Goal: Information Seeking & Learning: Check status

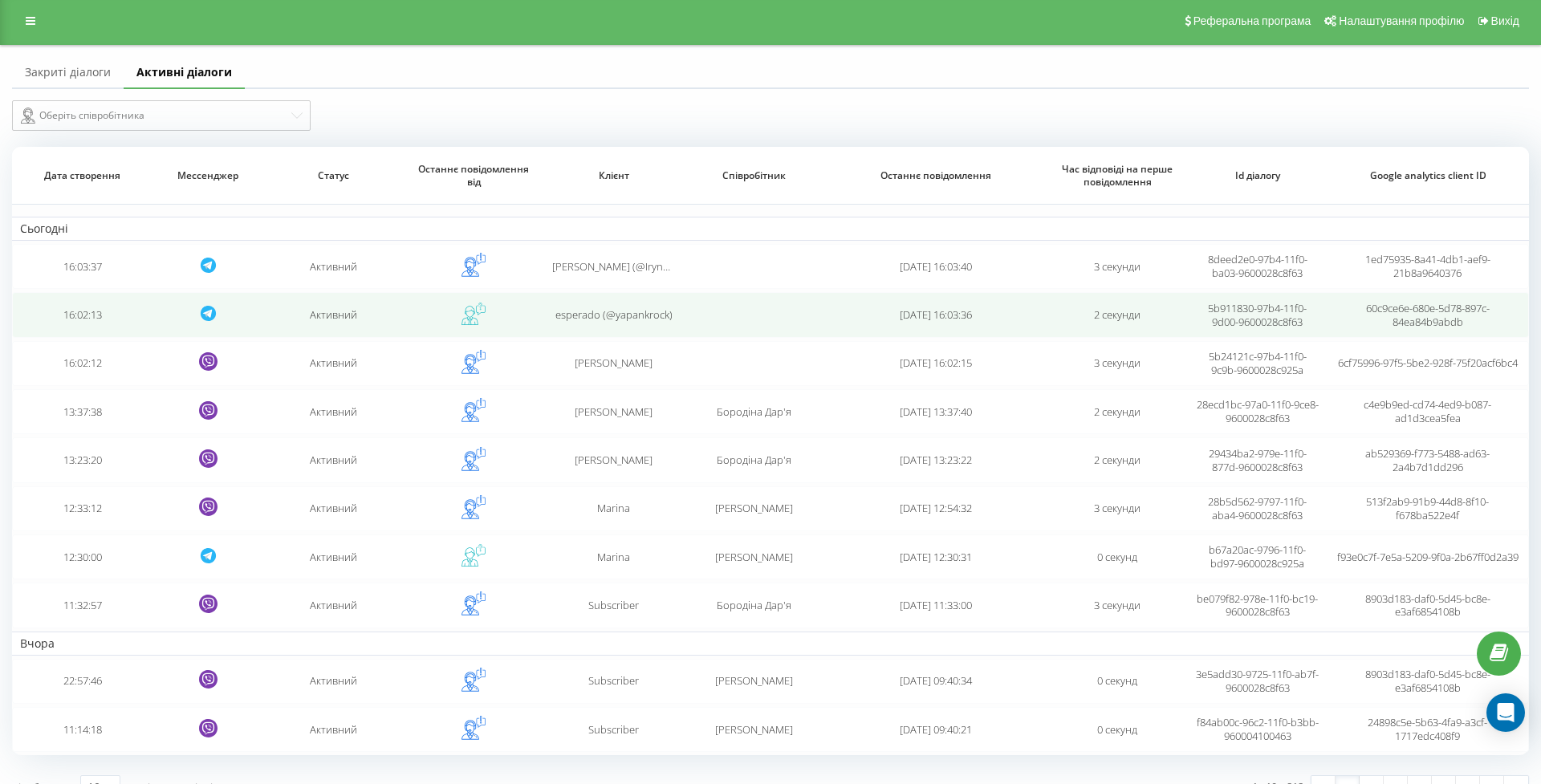
click at [92, 332] on td "16:02:13" at bounding box center [82, 315] width 140 height 45
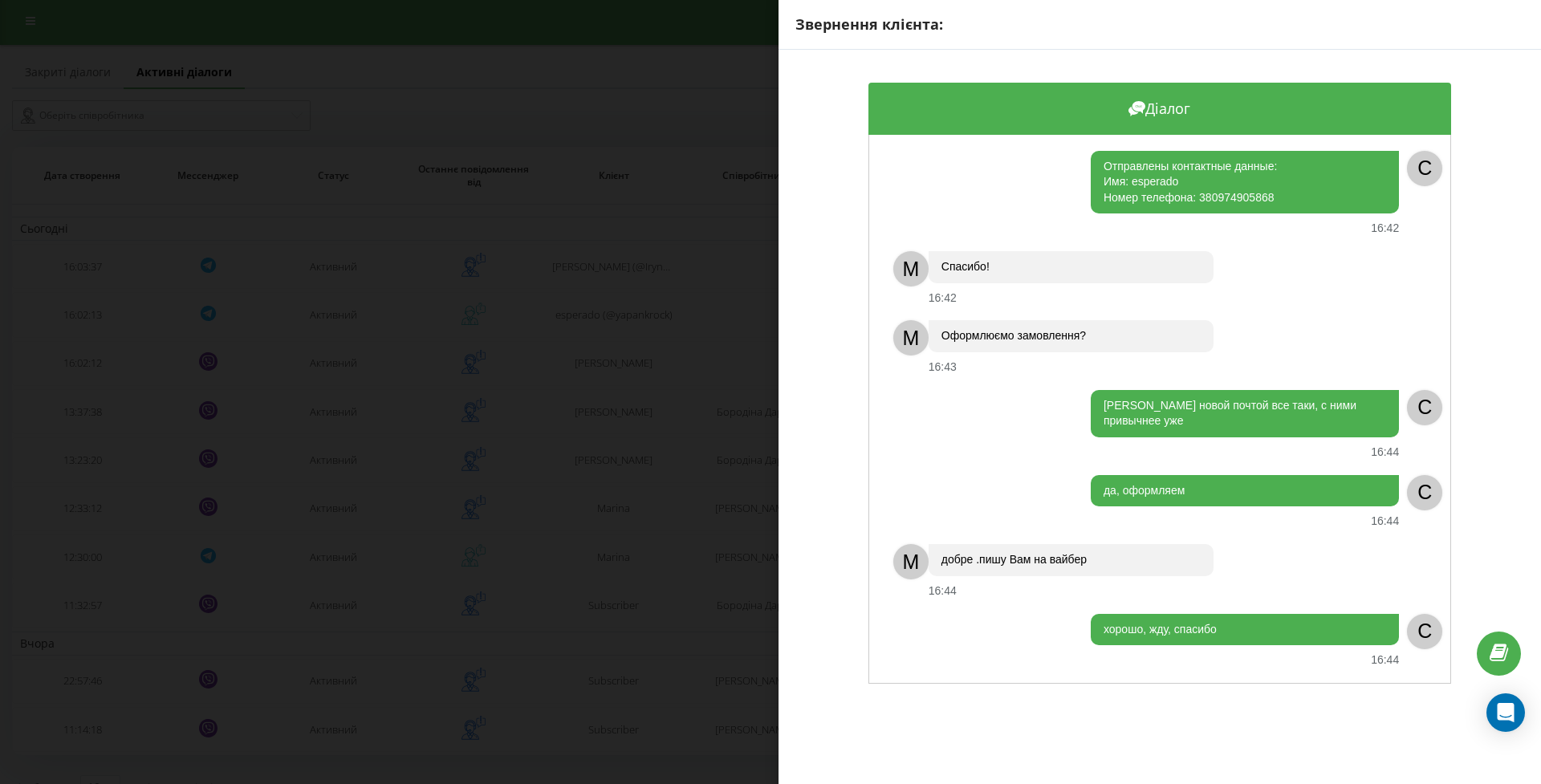
scroll to position [1221, 0]
click at [720, 426] on div "Звернення клієнта: Діалог M Здравствуйте, esperado! Спасибо за Ваше обращение. …" at bounding box center [770, 392] width 1541 height 784
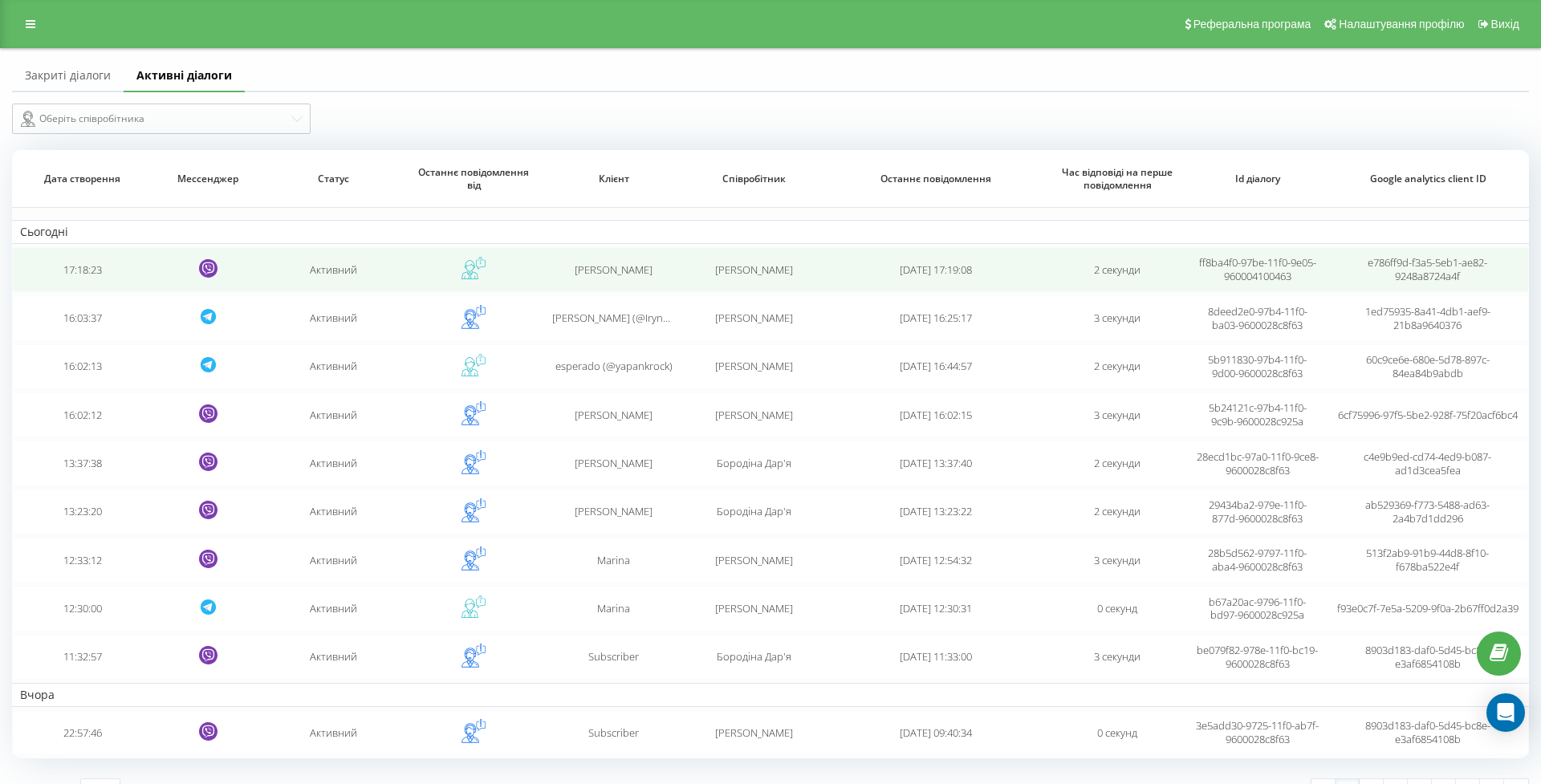
click at [73, 284] on td "17:18:23" at bounding box center [82, 270] width 140 height 45
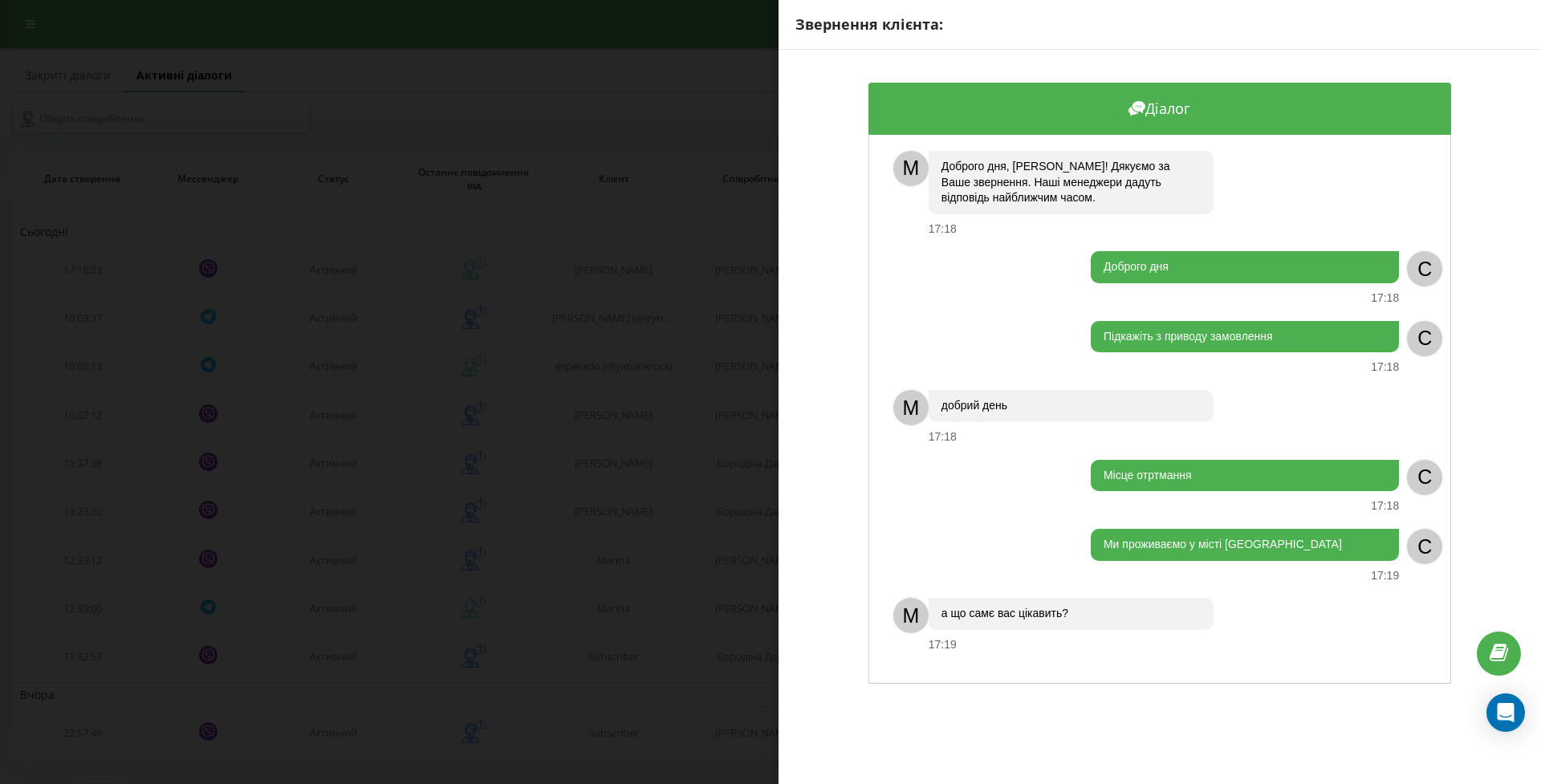
click at [701, 431] on div "Звернення клієнта: Діалог M Доброго дня, Светлана! Дякуємо за Ваше звернення. Н…" at bounding box center [770, 392] width 1541 height 784
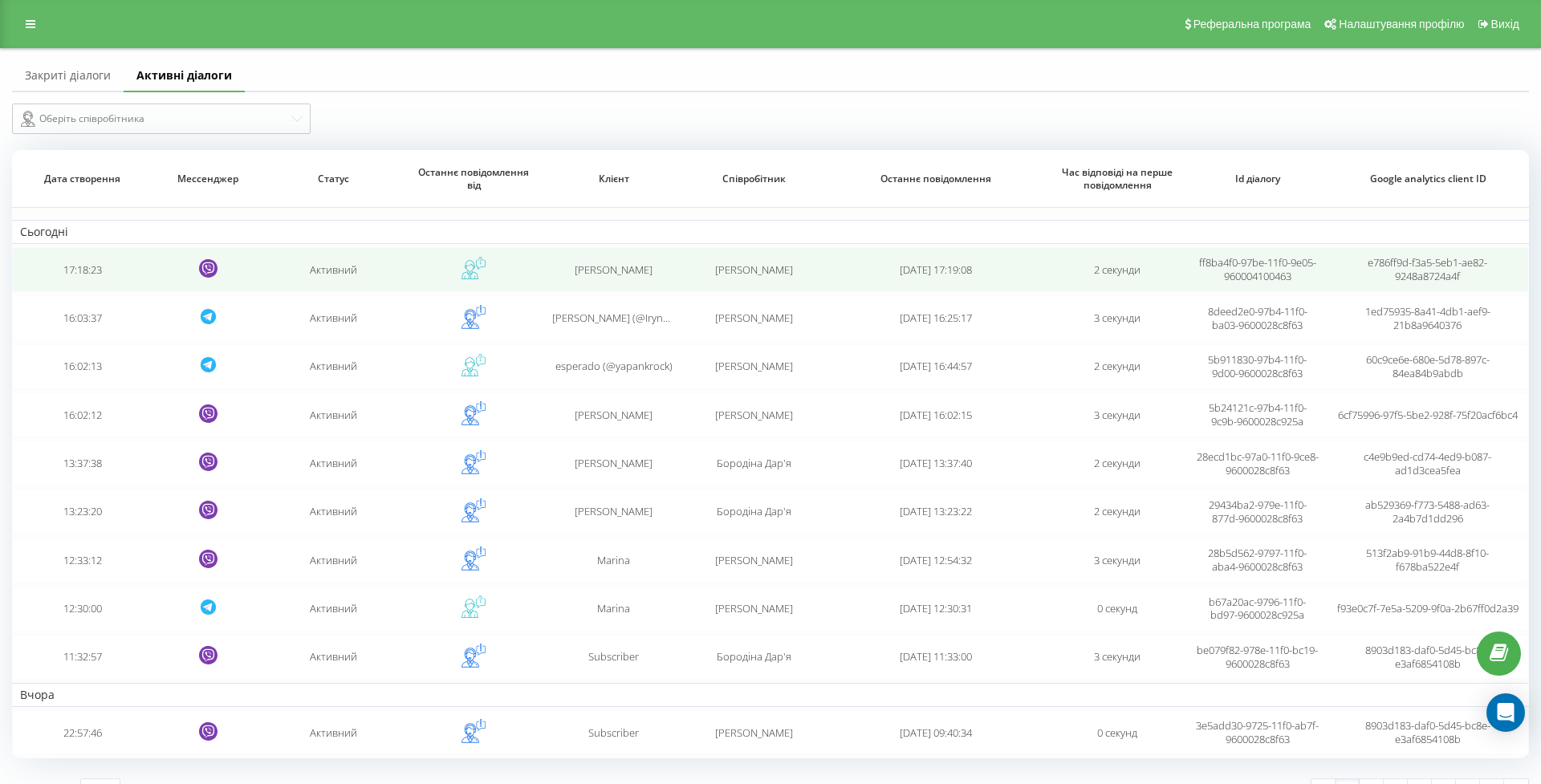
click at [107, 293] on td "17:18:23" at bounding box center [82, 270] width 140 height 45
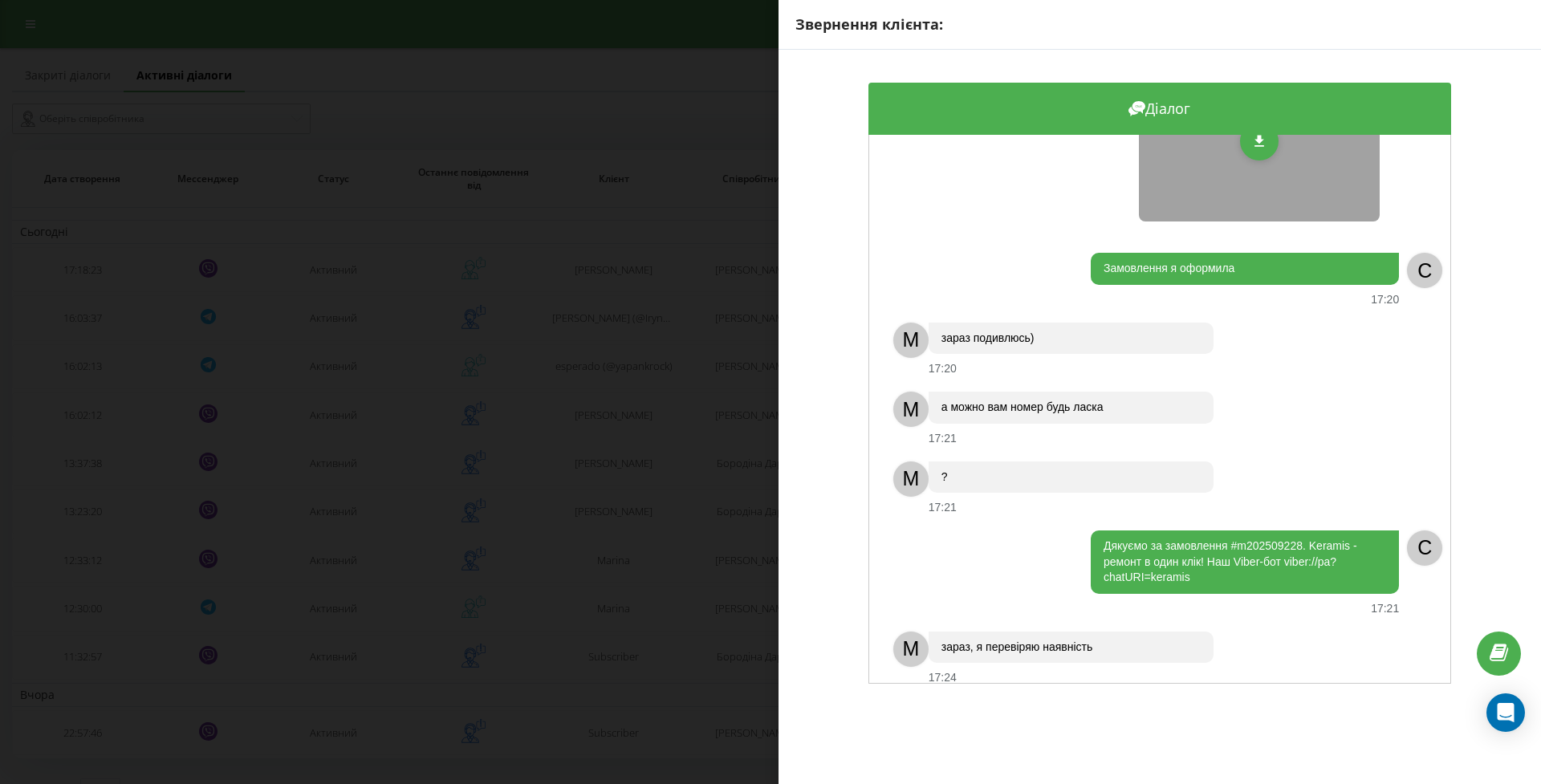
scroll to position [699, 0]
click at [732, 400] on div "Звернення клієнта: Діалог M Доброго дня, Светлана! Дякуємо за Ваше звернення. Н…" at bounding box center [770, 392] width 1541 height 784
